Goal: Communication & Community: Answer question/provide support

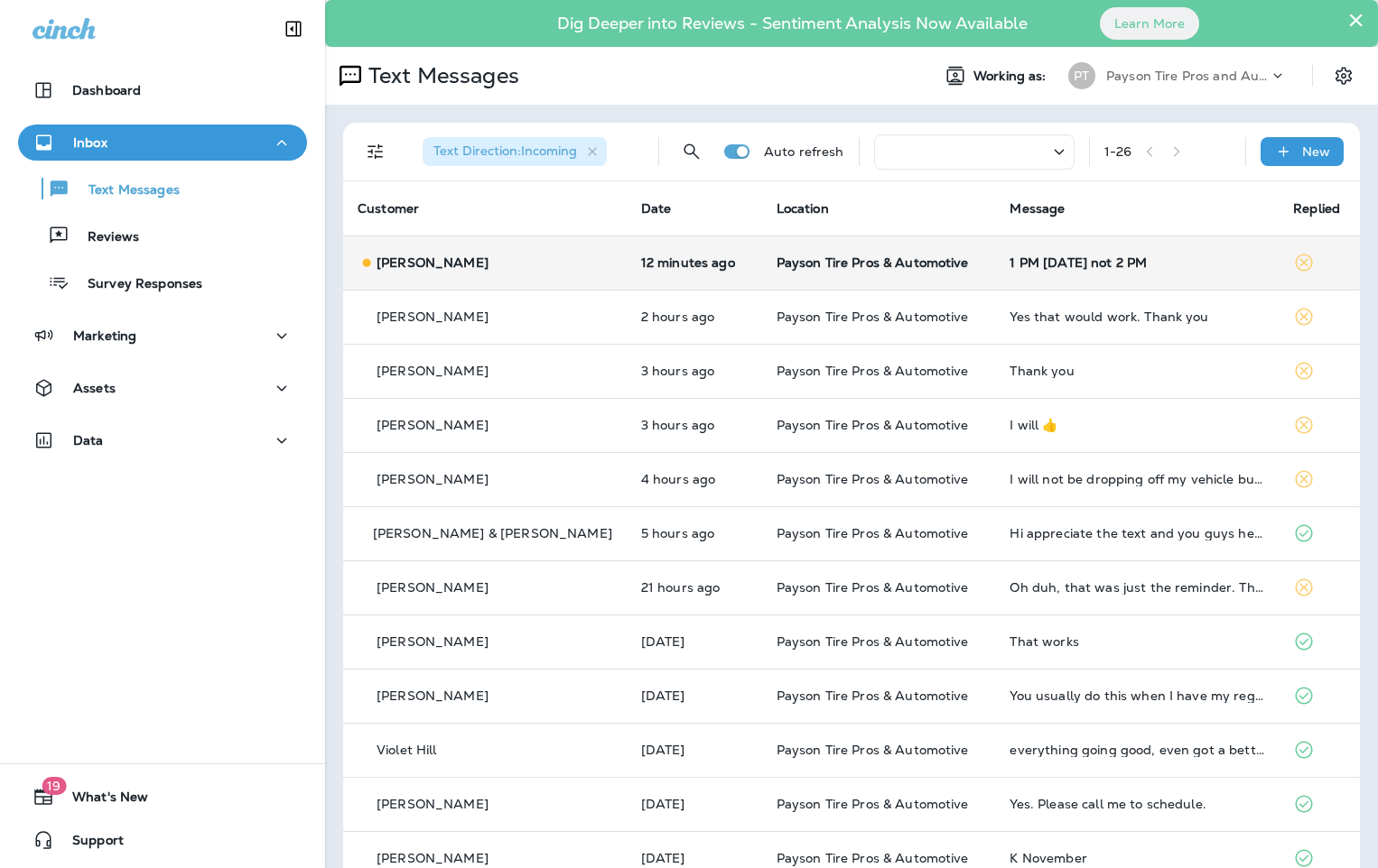
click at [552, 267] on td "[PERSON_NAME]" at bounding box center [484, 263] width 283 height 54
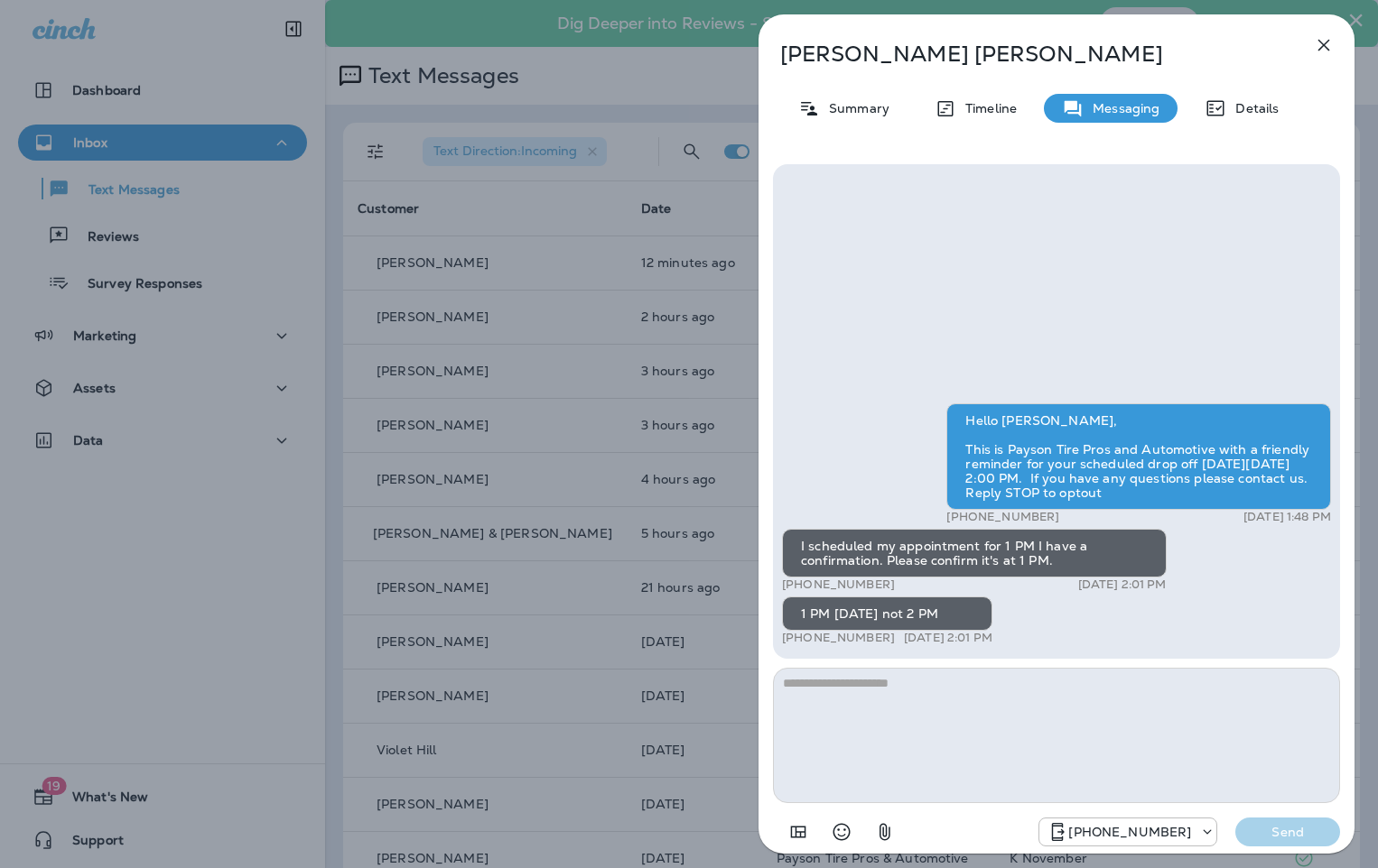
click at [914, 685] on textarea at bounding box center [1056, 735] width 567 height 135
click at [191, 72] on div "[PERSON_NAME] Summary Timeline Messaging Details Hello [PERSON_NAME], This is P…" at bounding box center [689, 434] width 1378 height 868
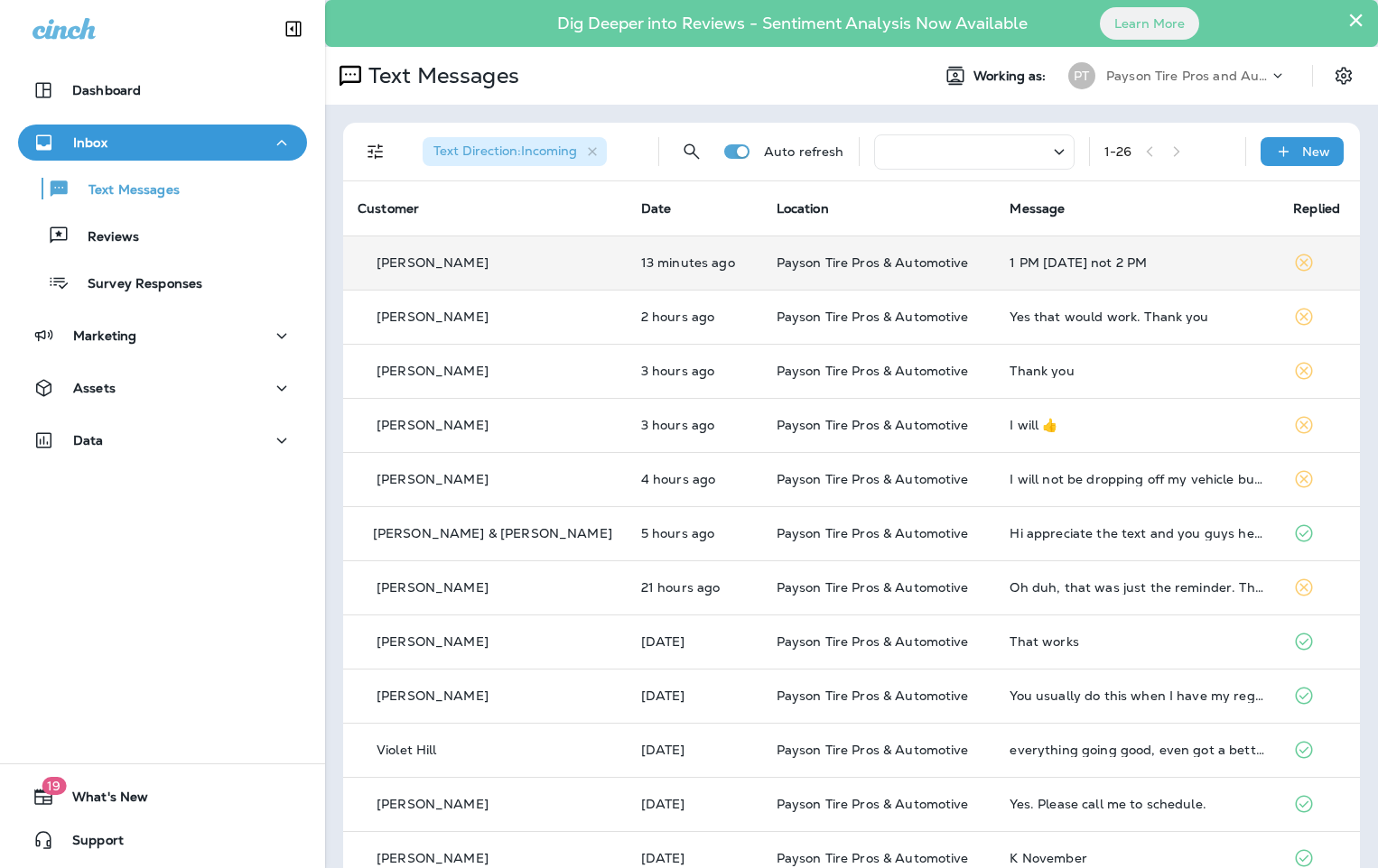
click at [539, 255] on div "[PERSON_NAME]" at bounding box center [484, 263] width 255 height 19
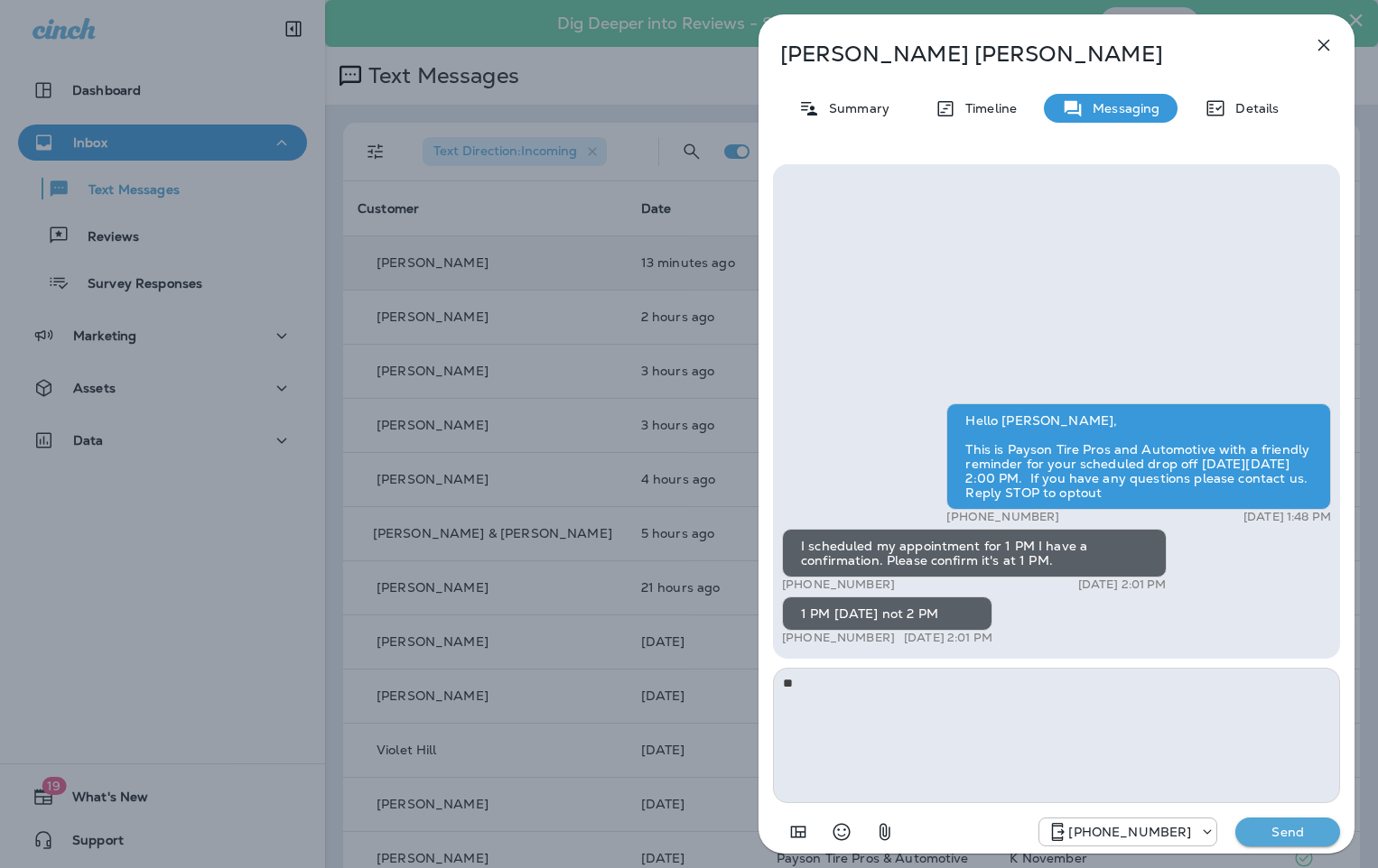
type textarea "*"
type textarea "**********"
click at [1294, 827] on p "Send" at bounding box center [1287, 833] width 76 height 16
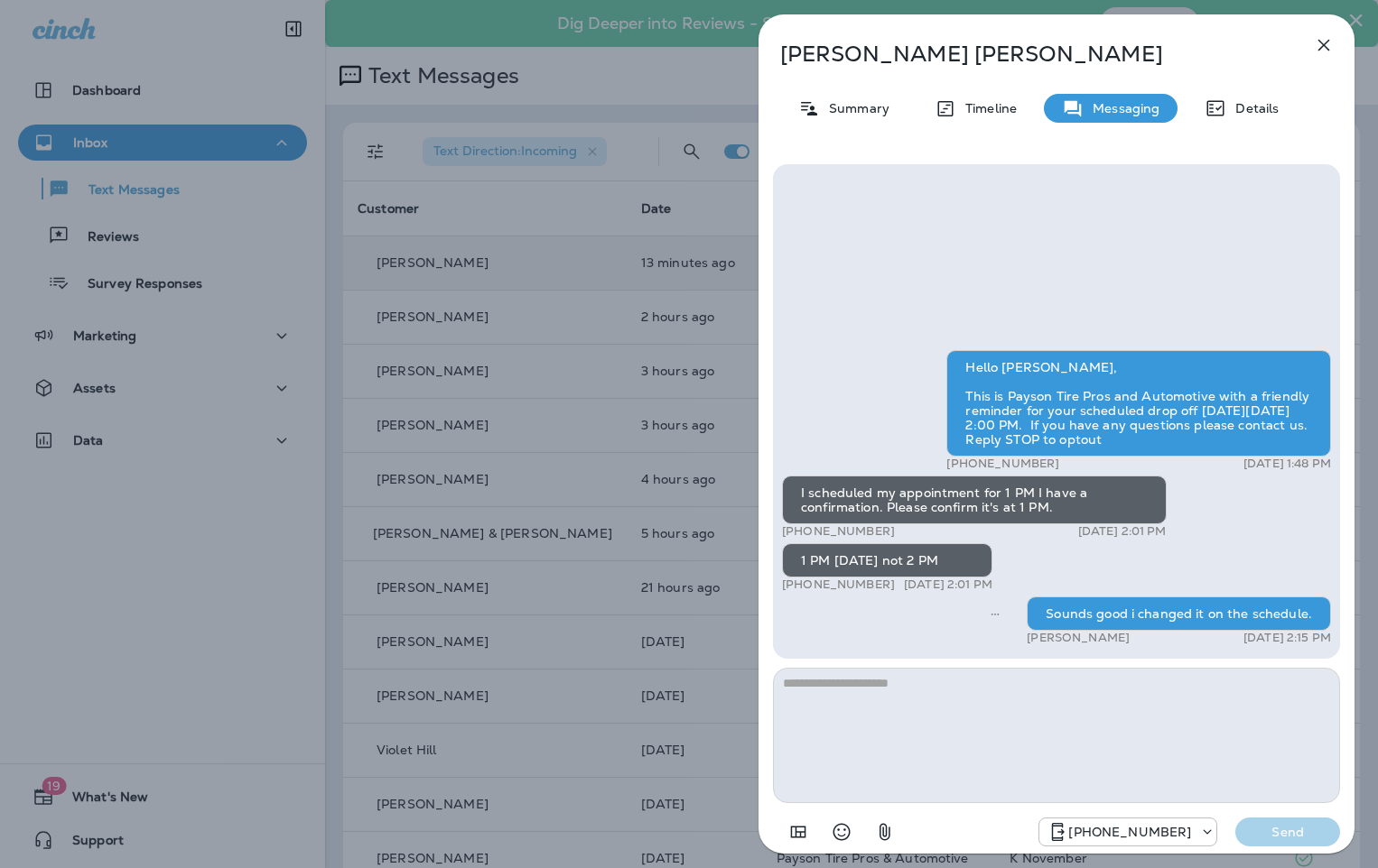
click at [230, 68] on div "[PERSON_NAME] Summary Timeline Messaging Details Hello [PERSON_NAME], This is P…" at bounding box center [689, 434] width 1378 height 868
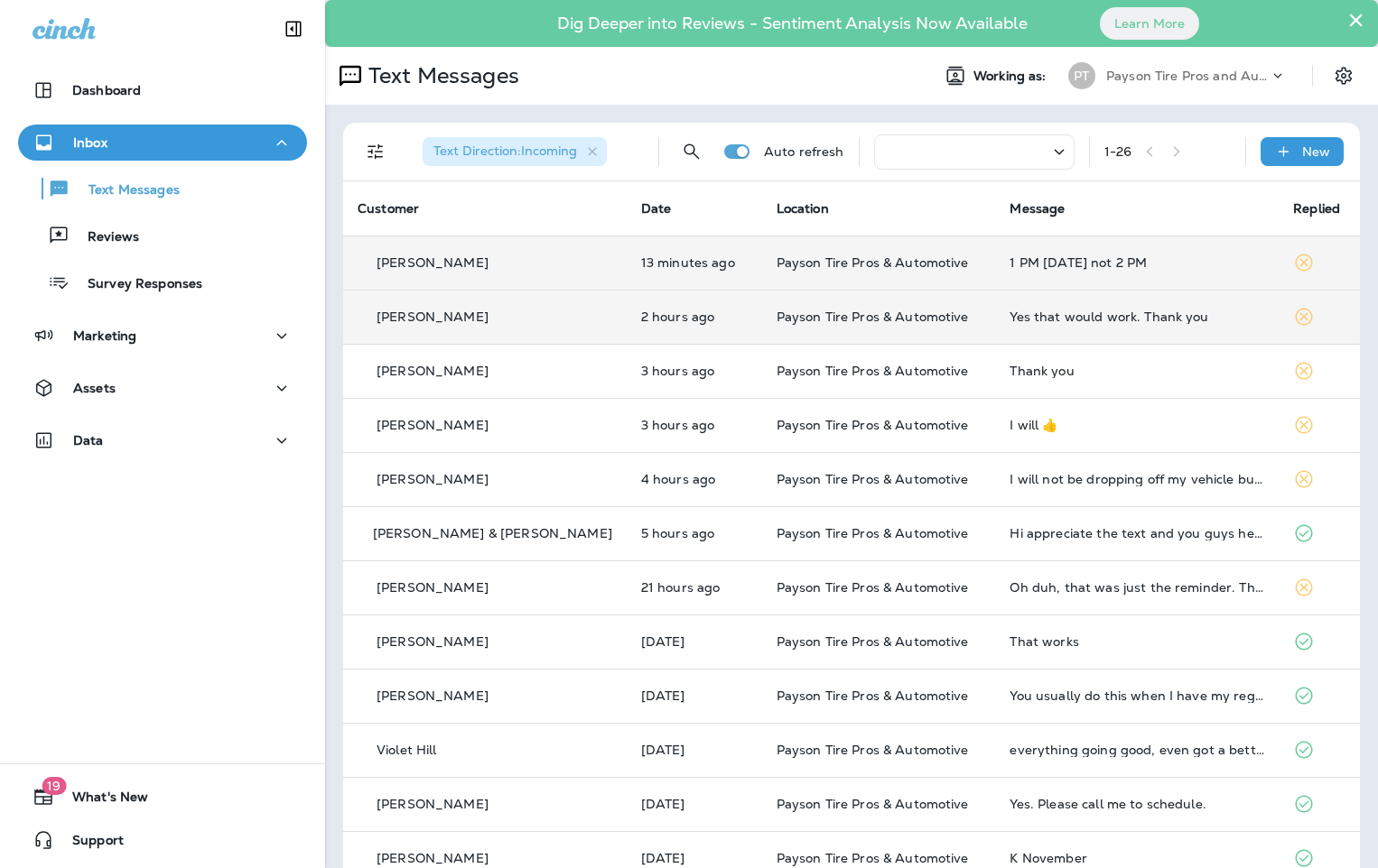
click at [521, 314] on div "[PERSON_NAME]" at bounding box center [484, 317] width 255 height 19
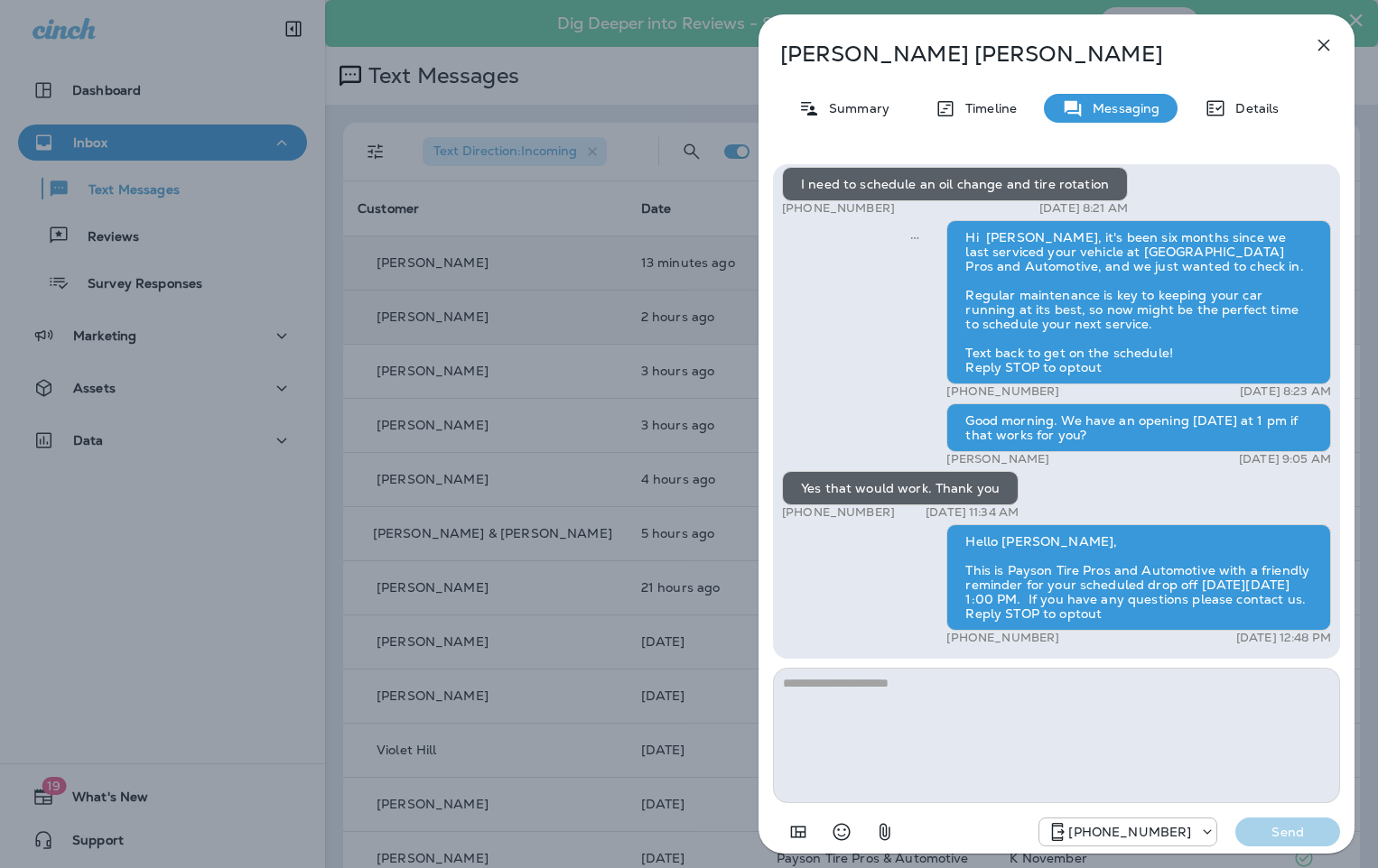
click at [276, 99] on div "[PERSON_NAME] Summary Timeline Messaging Details Hello [PERSON_NAME], This is P…" at bounding box center [689, 434] width 1378 height 868
